Goal: Task Accomplishment & Management: Use online tool/utility

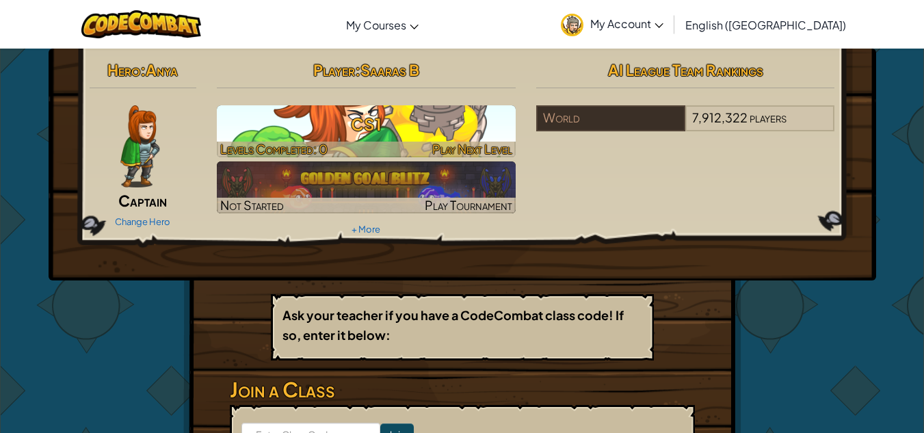
click at [433, 120] on h3 "CS1" at bounding box center [366, 124] width 299 height 31
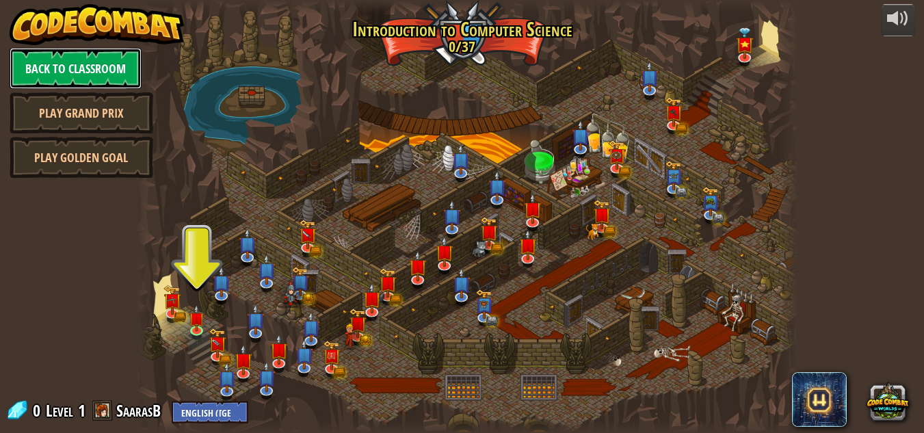
click at [90, 64] on link "Back to Classroom" at bounding box center [76, 68] width 132 height 41
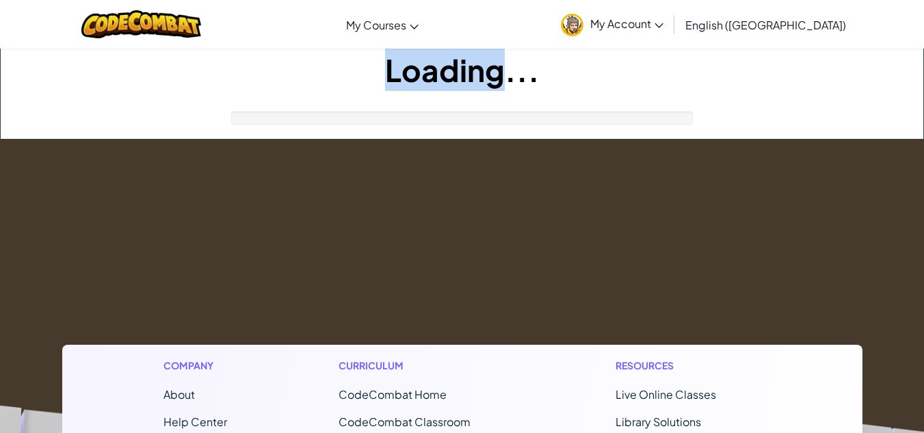
click at [90, 64] on h1 "Loading..." at bounding box center [462, 70] width 922 height 42
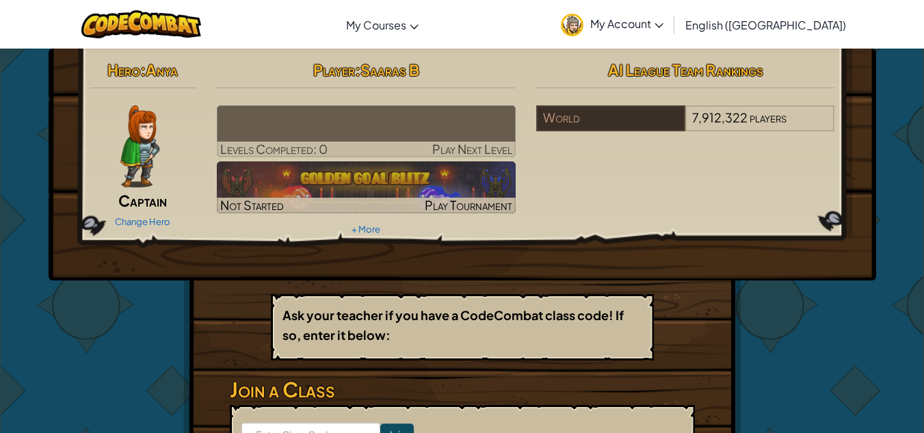
click at [354, 136] on img at bounding box center [366, 131] width 299 height 52
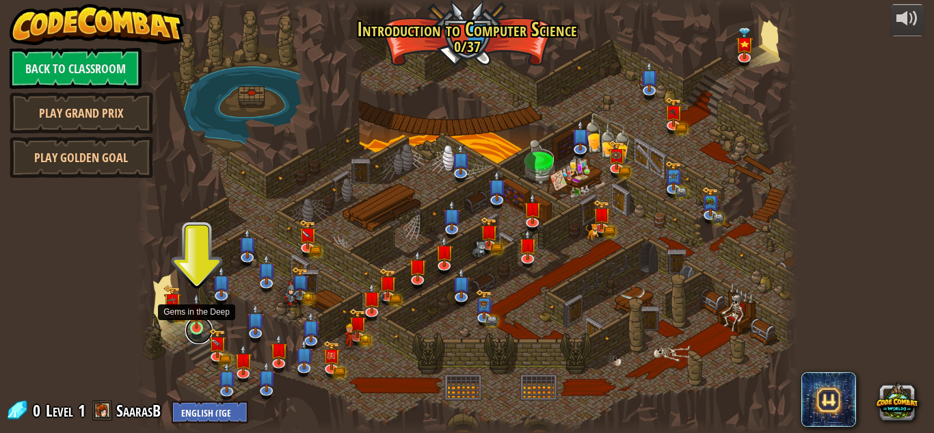
click at [198, 332] on link at bounding box center [198, 330] width 27 height 27
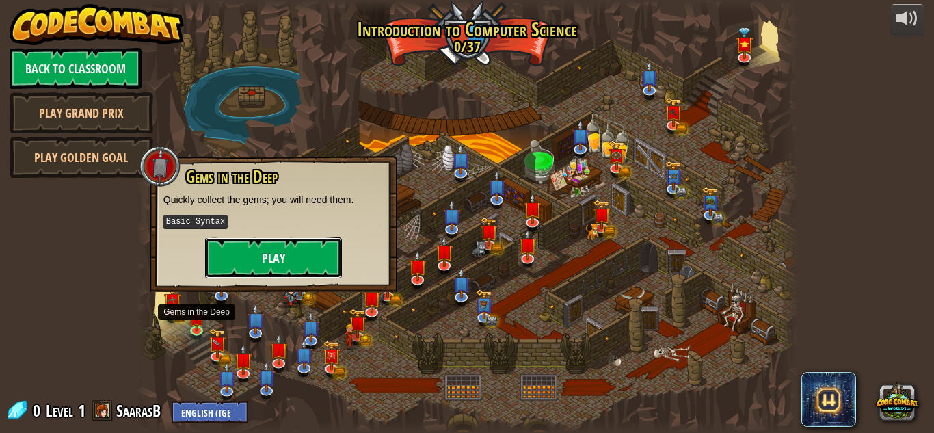
click at [300, 250] on button "Play" at bounding box center [273, 257] width 137 height 41
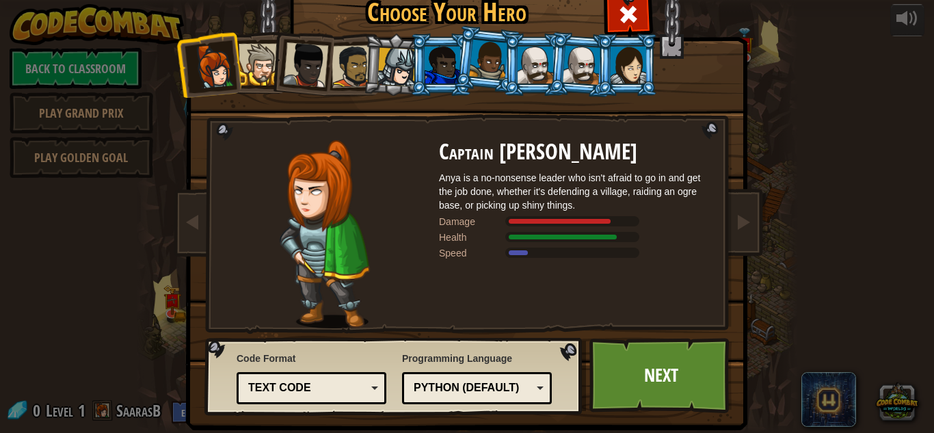
click at [300, 62] on div at bounding box center [305, 64] width 45 height 45
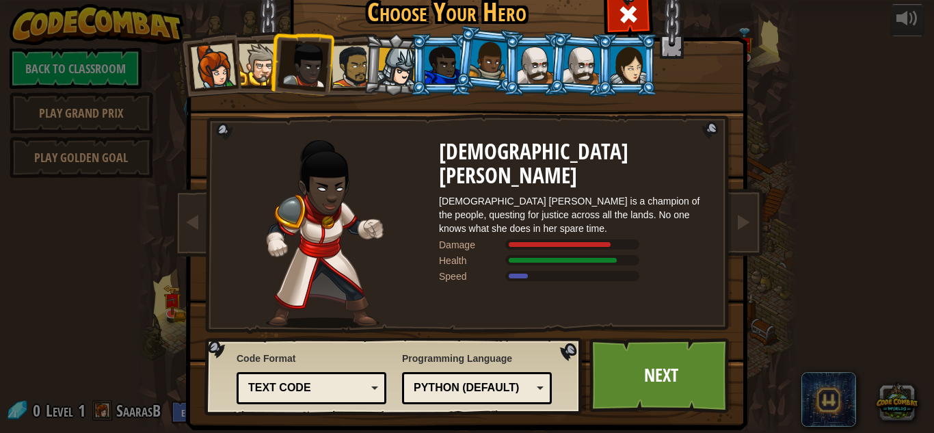
click at [212, 62] on div at bounding box center [213, 66] width 45 height 45
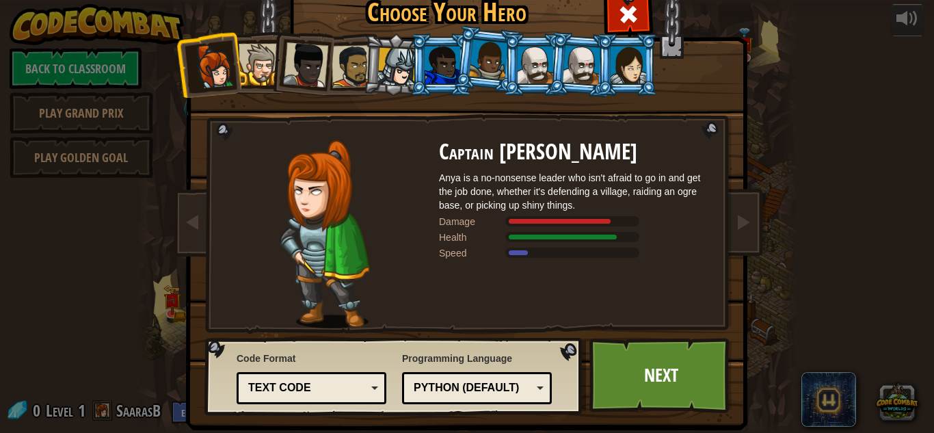
click at [264, 66] on div at bounding box center [260, 65] width 42 height 42
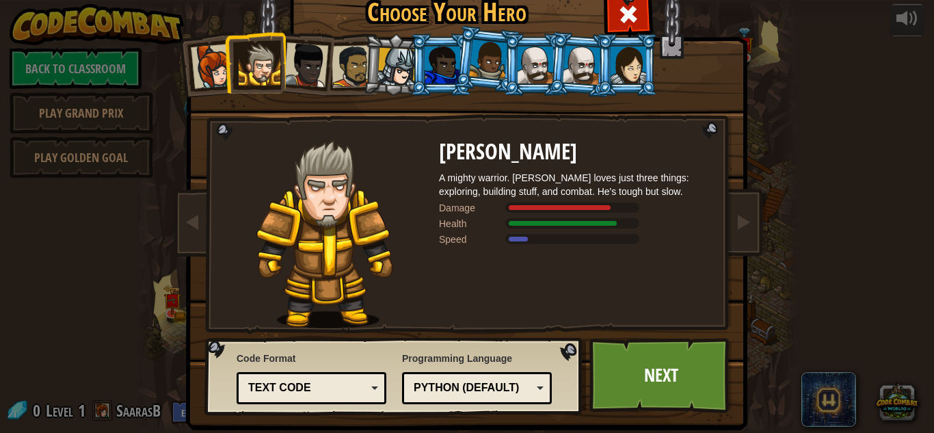
click at [328, 55] on li at bounding box center [301, 62] width 67 height 67
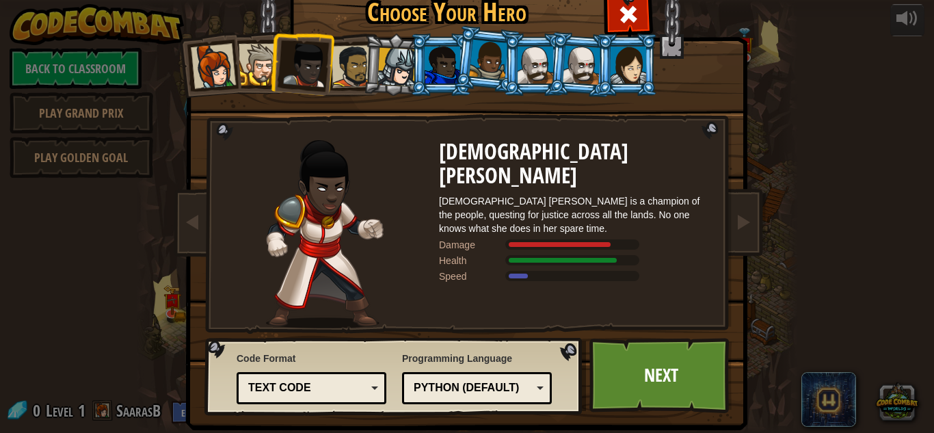
click at [268, 51] on li at bounding box center [301, 62] width 67 height 67
click at [258, 51] on div at bounding box center [260, 65] width 42 height 42
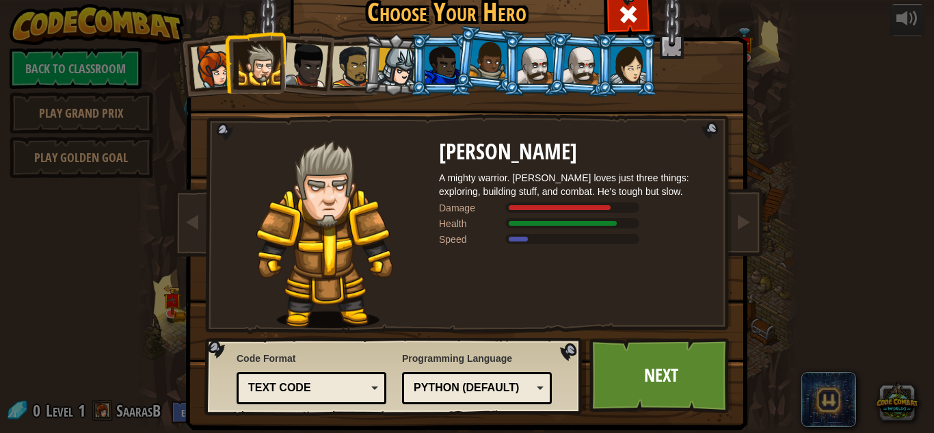
click at [403, 55] on div at bounding box center [396, 67] width 39 height 39
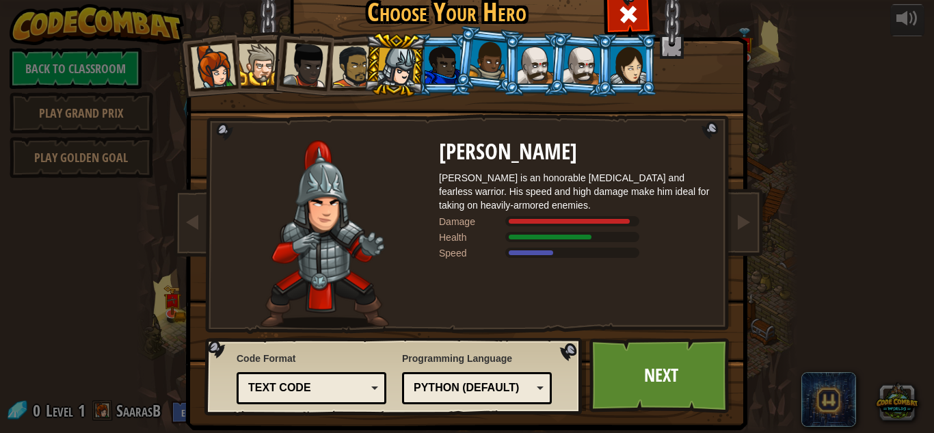
click at [252, 63] on div at bounding box center [260, 65] width 42 height 42
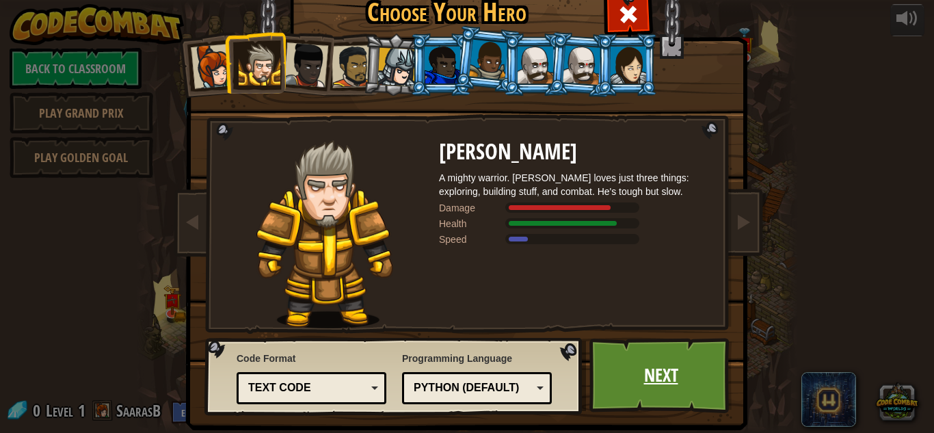
click at [667, 359] on link "Next" at bounding box center [660, 375] width 143 height 75
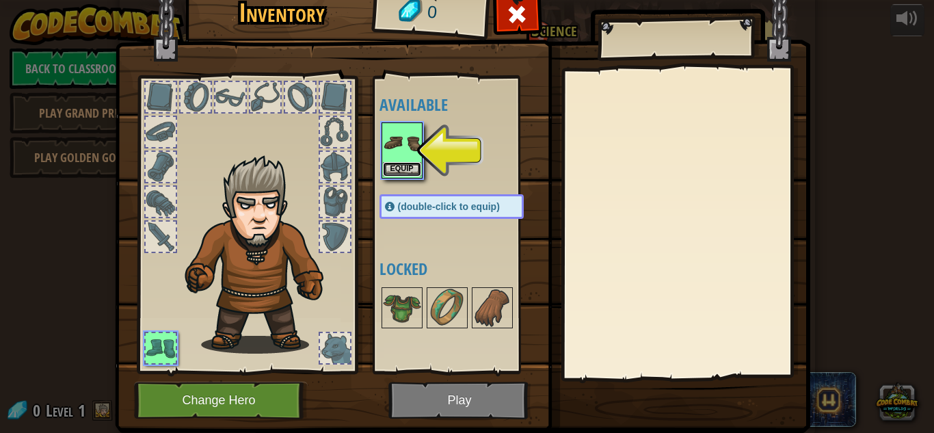
click at [394, 168] on button "Equip" at bounding box center [402, 169] width 38 height 14
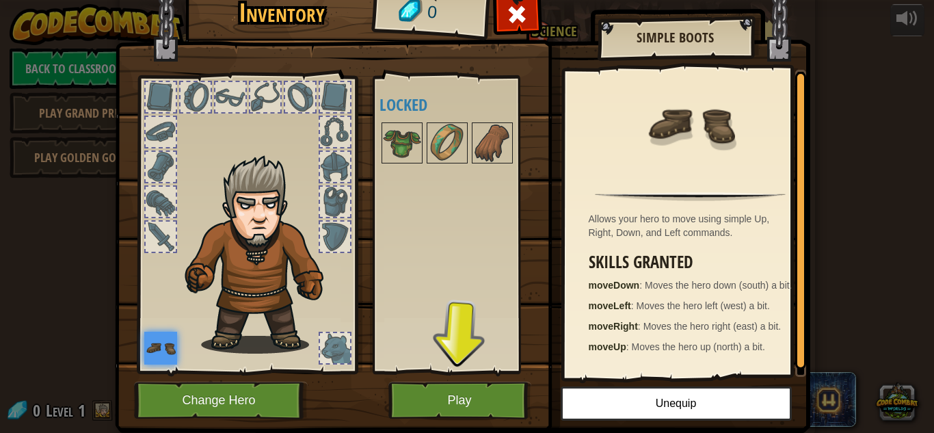
click at [453, 427] on img at bounding box center [462, 184] width 695 height 496
click at [449, 404] on button "Play" at bounding box center [459, 401] width 143 height 38
